Goal: Task Accomplishment & Management: Use online tool/utility

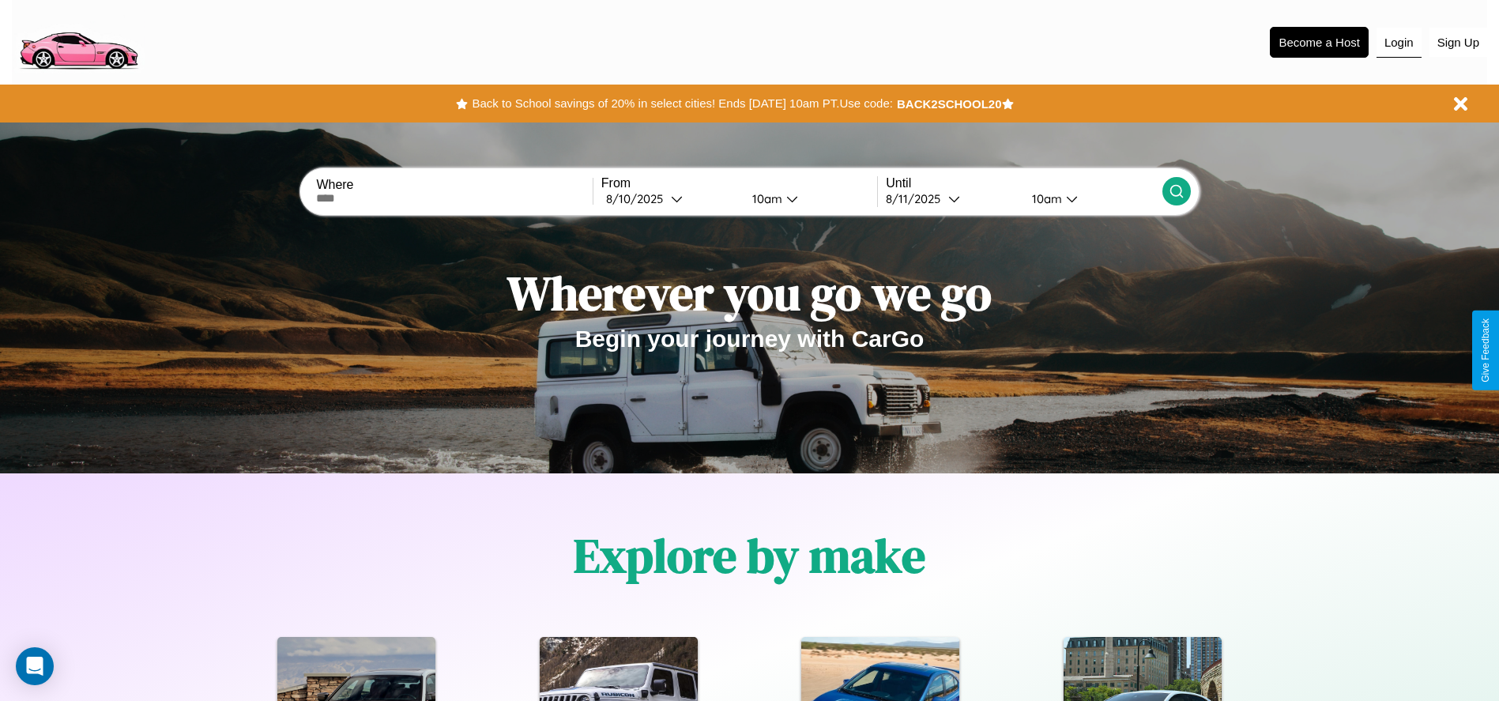
click at [1398, 42] on button "Login" at bounding box center [1398, 43] width 45 height 30
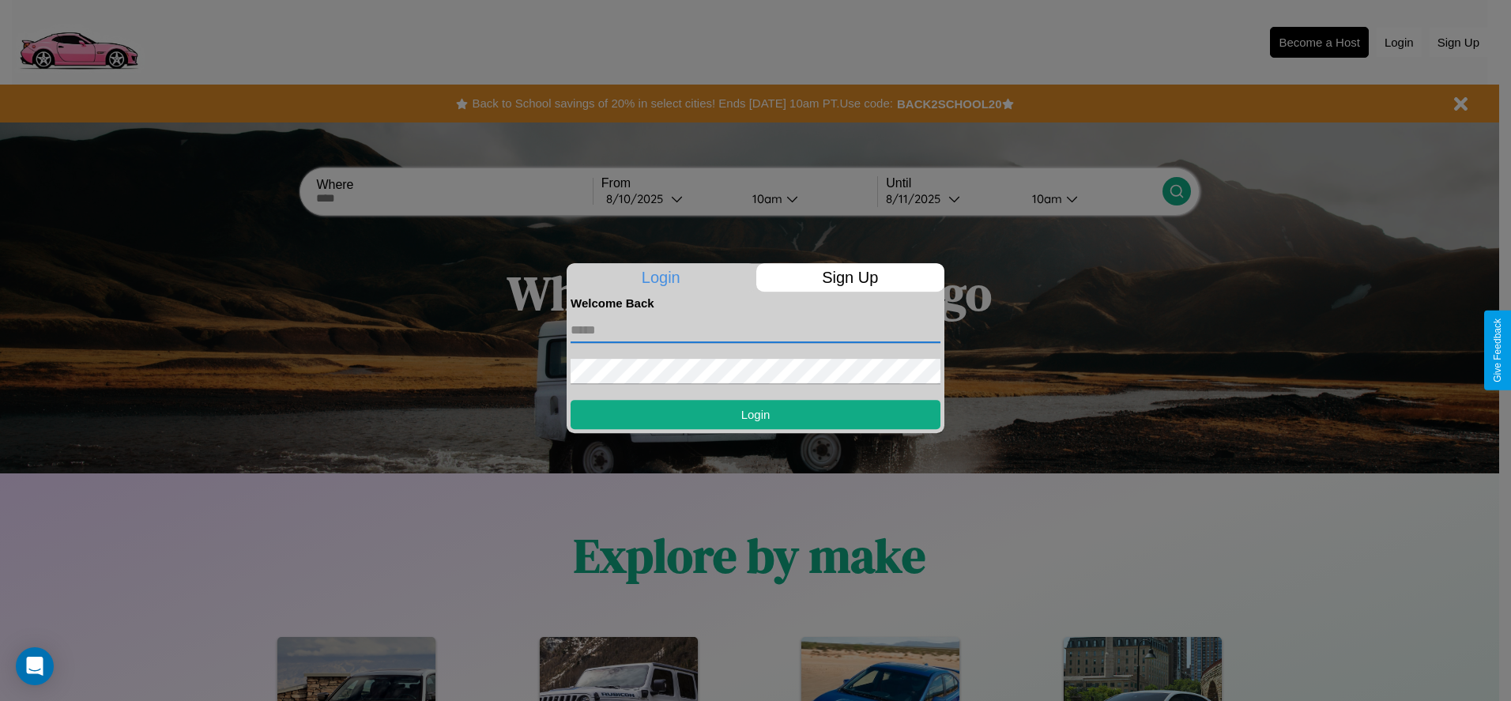
click at [755, 329] on input "text" at bounding box center [755, 330] width 370 height 25
type input "**********"
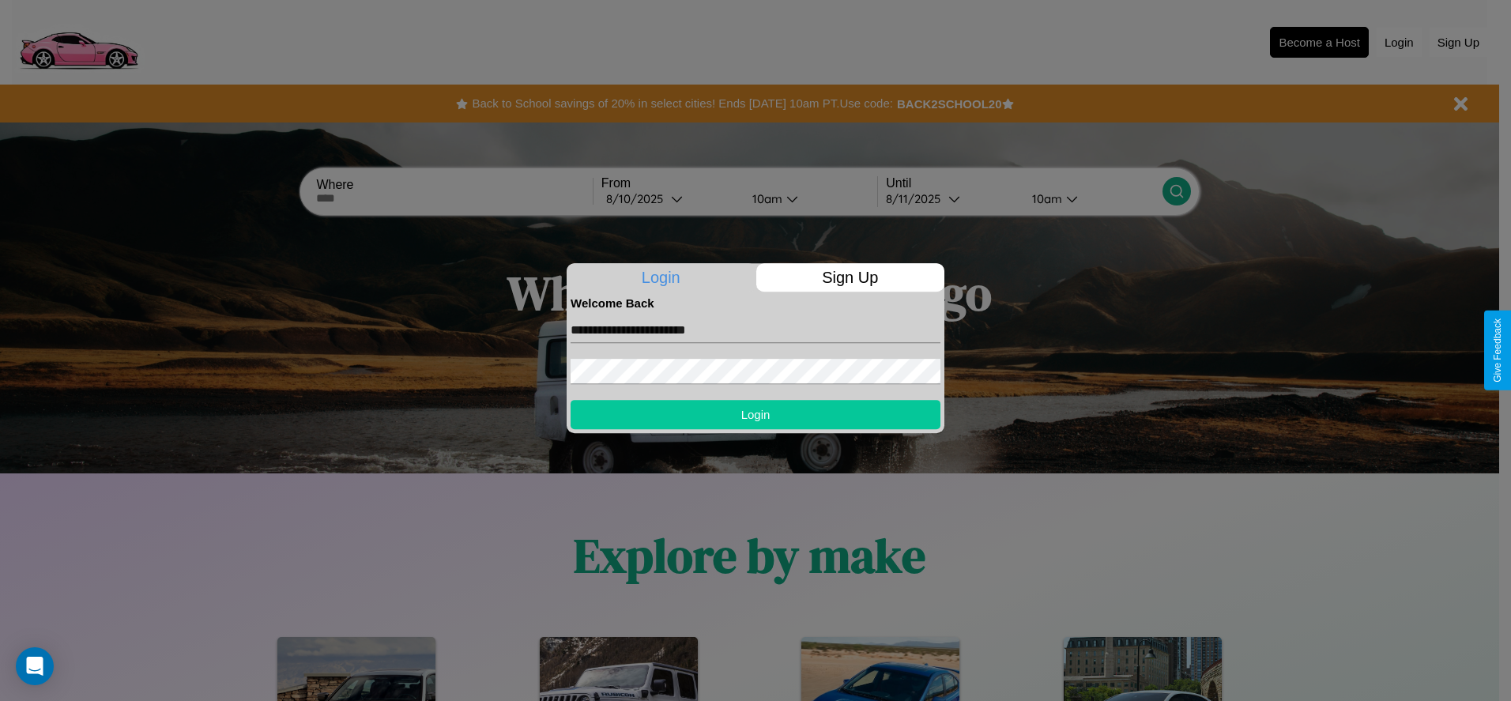
click at [755, 414] on button "Login" at bounding box center [755, 414] width 370 height 29
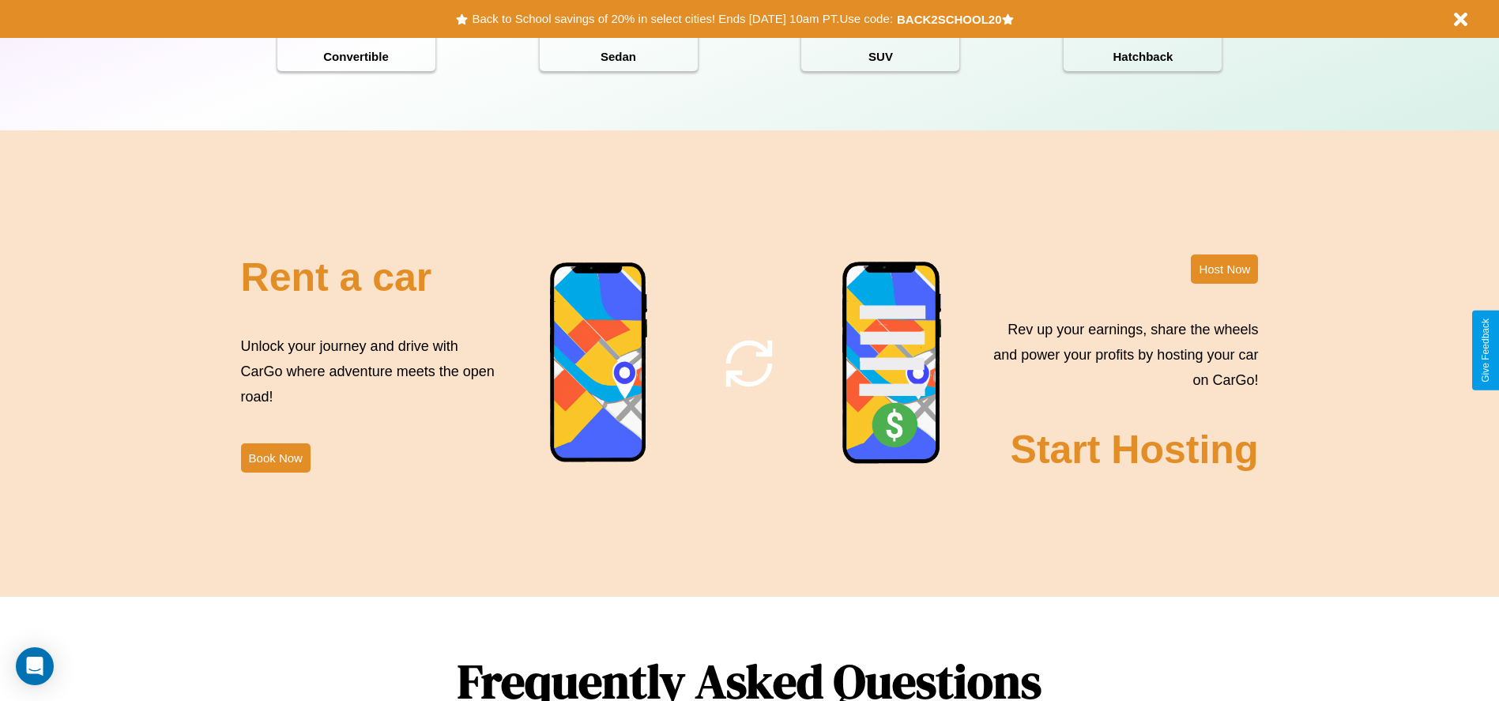
scroll to position [1911, 0]
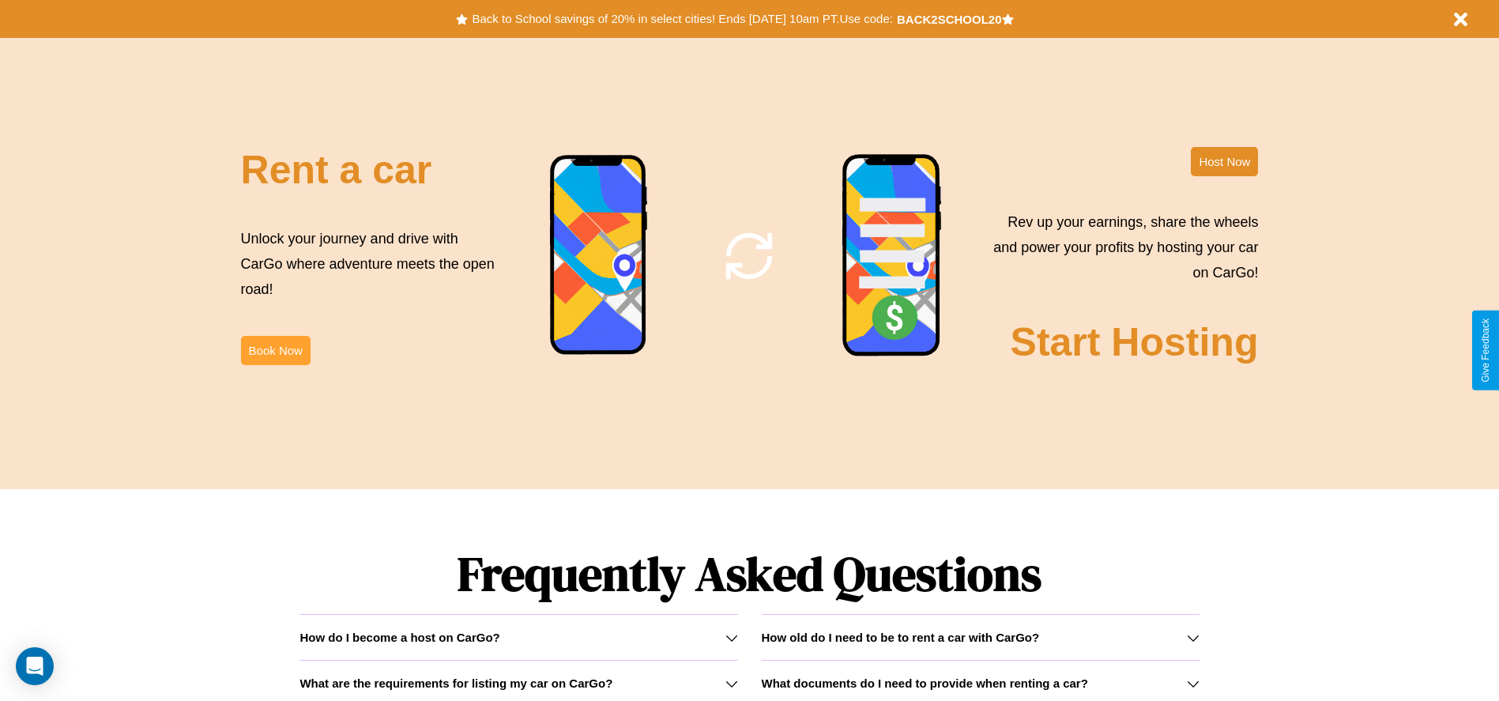
click at [275, 350] on button "Book Now" at bounding box center [276, 350] width 70 height 29
